Goal: Check status: Check status

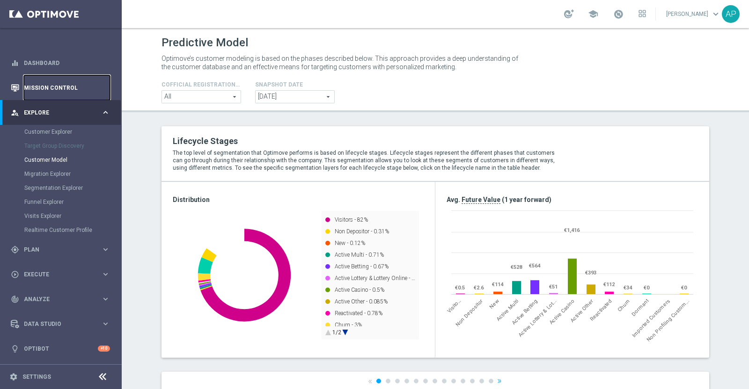
click at [54, 83] on link "Mission Control" at bounding box center [67, 87] width 86 height 25
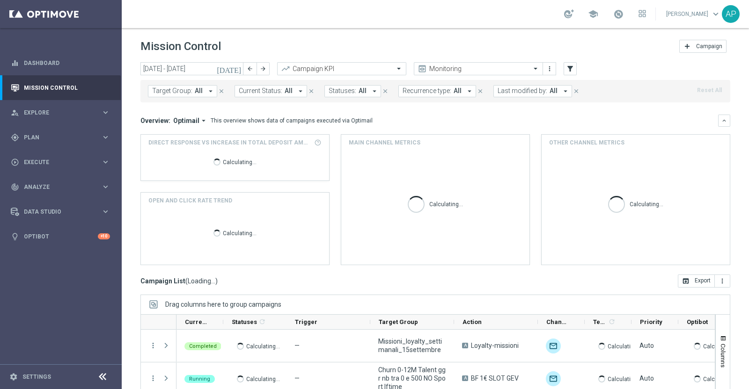
click at [236, 70] on icon "[DATE]" at bounding box center [229, 69] width 25 height 8
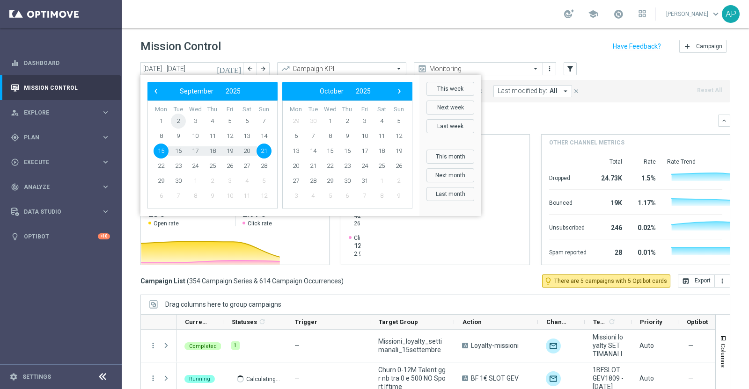
click at [179, 118] on span "2" at bounding box center [178, 121] width 15 height 15
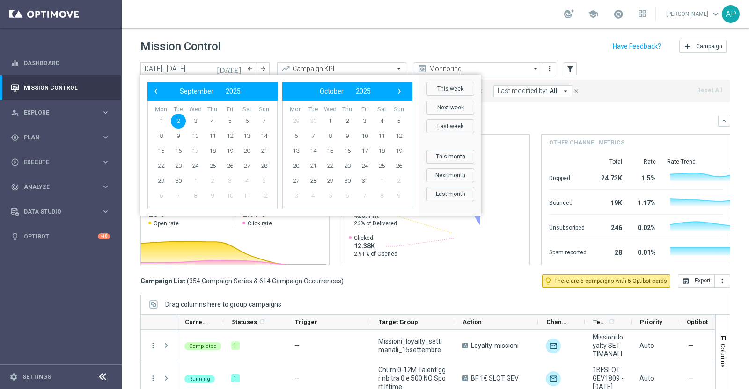
click at [179, 118] on span "2" at bounding box center [178, 121] width 15 height 15
click at [179, 118] on span "Optimail" at bounding box center [186, 121] width 26 height 8
type input "02 Sep 2025 - 02 Sep 2025"
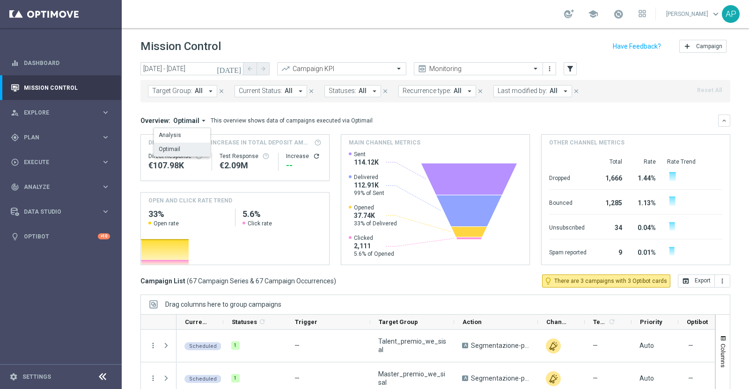
click at [528, 92] on span "Last modified by:" at bounding box center [523, 91] width 50 height 8
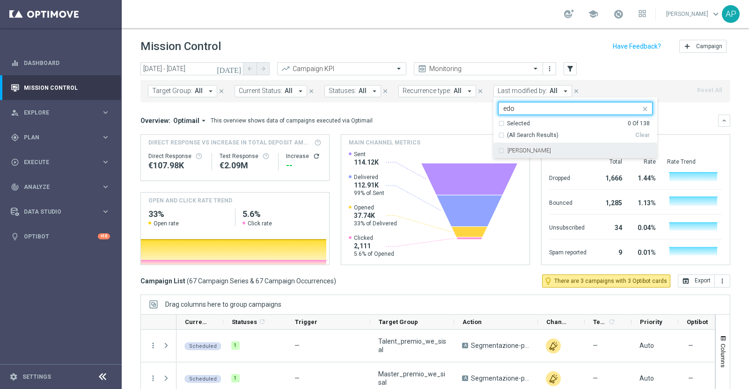
click at [528, 148] on label "Edoardo Ellena" at bounding box center [529, 151] width 44 height 6
type input "edo"
drag, startPoint x: 509, startPoint y: 109, endPoint x: 451, endPoint y: 109, distance: 58.0
click at [454, 109] on div "today 02 Sep 2025 - 02 Sep 2025 arrow_back arrow_forward Campaign KPI trending_…" at bounding box center [435, 221] width 627 height 319
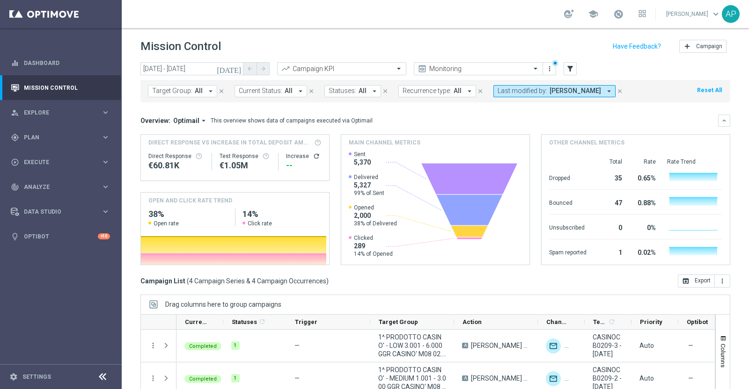
click at [532, 90] on span "Last modified by:" at bounding box center [523, 91] width 50 height 8
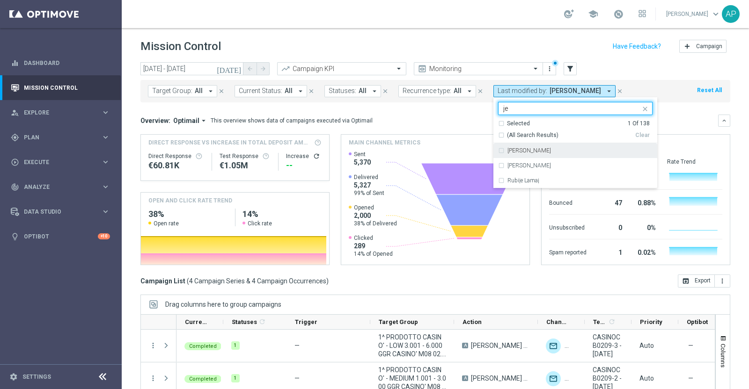
click at [532, 150] on label "Jennyffer Gonzalez" at bounding box center [529, 151] width 44 height 6
type input "je"
drag, startPoint x: 521, startPoint y: 109, endPoint x: 441, endPoint y: 109, distance: 80.0
click at [441, 109] on div "today 02 Sep 2025 - 02 Sep 2025 arrow_back arrow_forward Campaign KPI trending_…" at bounding box center [435, 221] width 627 height 319
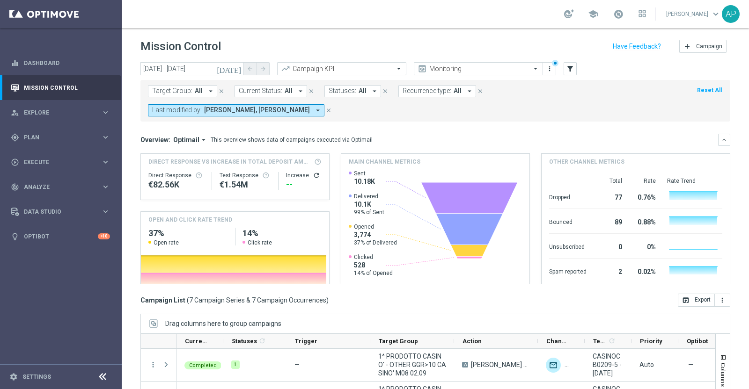
click at [259, 111] on span "Edoardo Ellena, Jennyffer Gonzalez" at bounding box center [257, 110] width 106 height 8
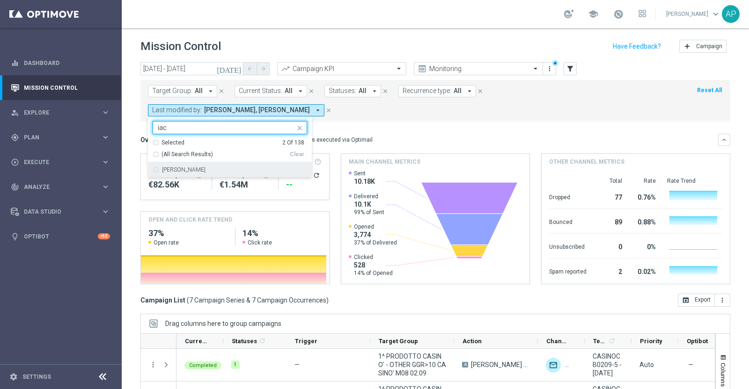
click at [190, 170] on label "Antonio Iacovone" at bounding box center [184, 170] width 44 height 6
type input "iac"
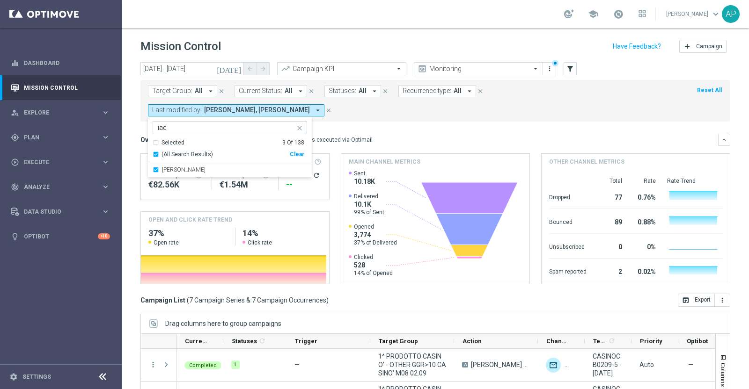
click at [539, 103] on form "Target Group: All arrow_drop_down close Current Status: All arrow_drop_down clo…" at bounding box center [414, 100] width 533 height 31
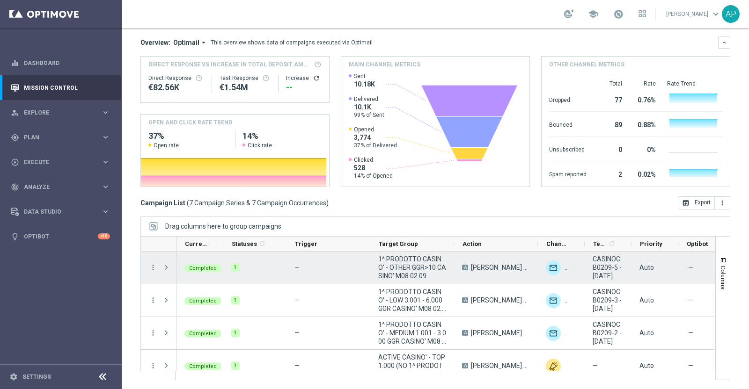
scroll to position [110, 0]
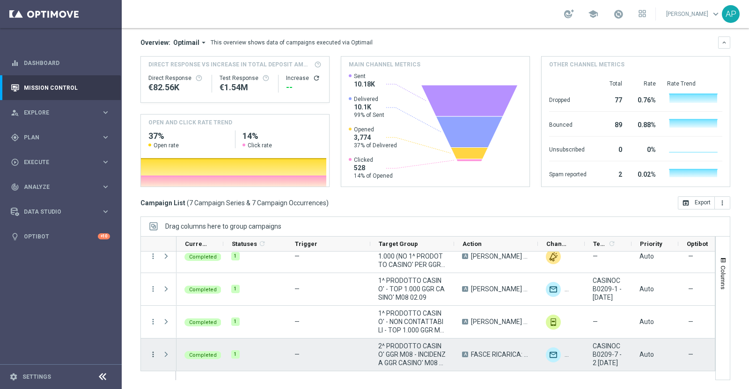
click at [153, 352] on icon "more_vert" at bounding box center [153, 355] width 8 height 8
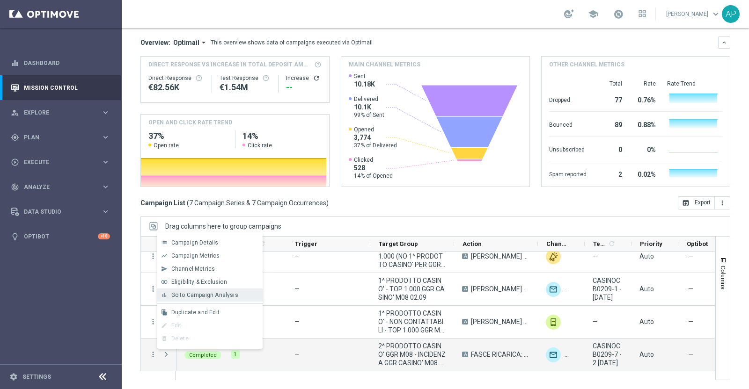
click at [219, 293] on span "Go to Campaign Analysis" at bounding box center [204, 295] width 67 height 7
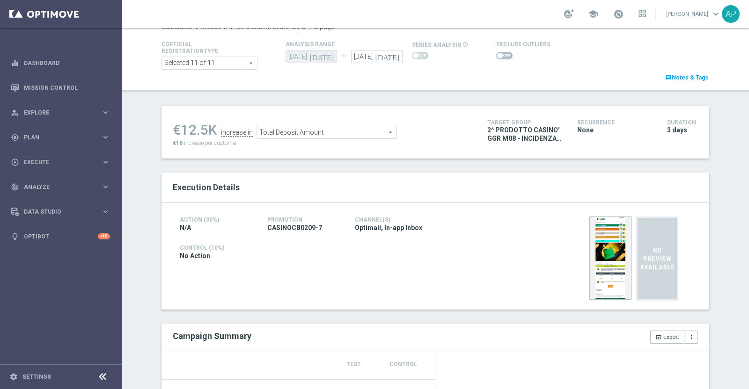
scroll to position [234, 0]
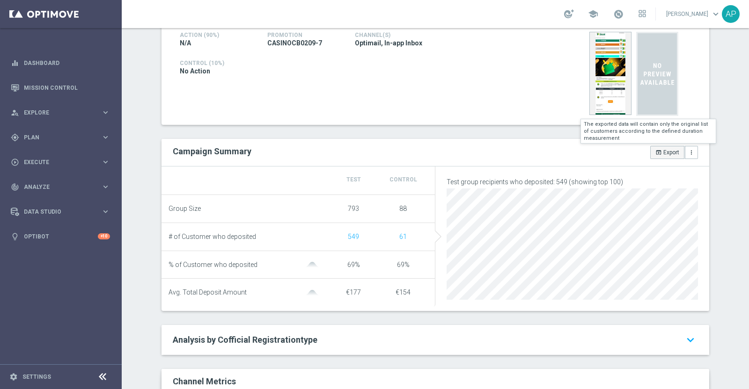
click at [657, 150] on icon "open_in_browser" at bounding box center [658, 152] width 7 height 7
